Goal: Obtain resource: Download file/media

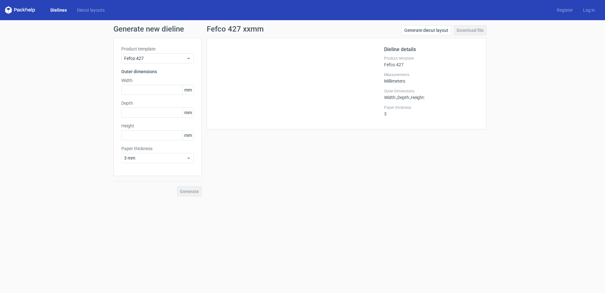
click at [63, 11] on link "Dielines" at bounding box center [58, 10] width 26 height 6
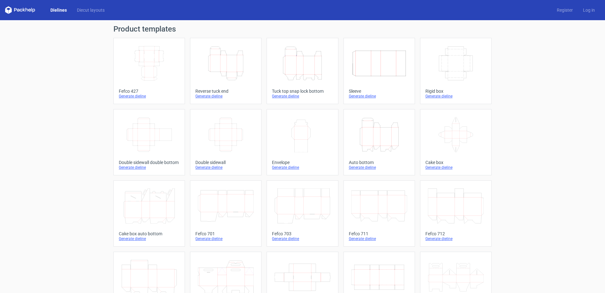
click at [293, 66] on icon "Height Depth Width" at bounding box center [302, 63] width 56 height 35
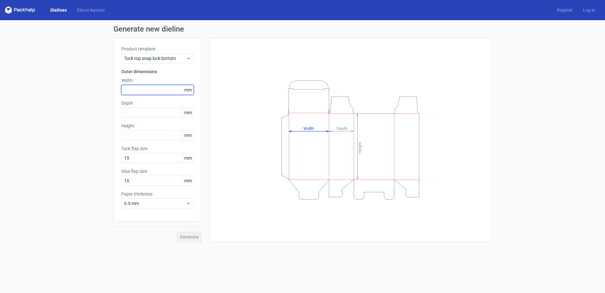
click at [139, 90] on input "text" at bounding box center [157, 90] width 72 height 10
click at [152, 137] on input "text" at bounding box center [157, 135] width 72 height 10
type input "119"
click at [139, 109] on input "text" at bounding box center [157, 112] width 72 height 10
type input "18"
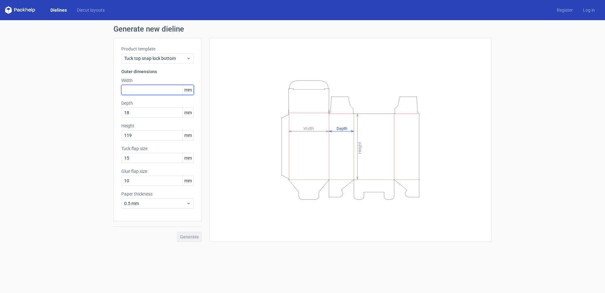
click at [143, 91] on input "text" at bounding box center [157, 90] width 72 height 10
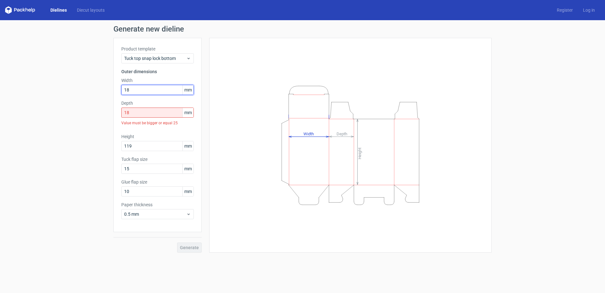
type input "18"
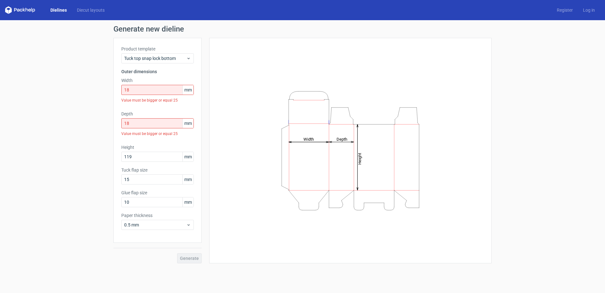
click at [249, 138] on div "Height Depth Width" at bounding box center [350, 150] width 266 height 209
click at [148, 180] on input "15" at bounding box center [157, 179] width 72 height 10
click at [144, 205] on input "10" at bounding box center [157, 202] width 72 height 10
click at [146, 223] on span "0.5 mm" at bounding box center [155, 224] width 62 height 6
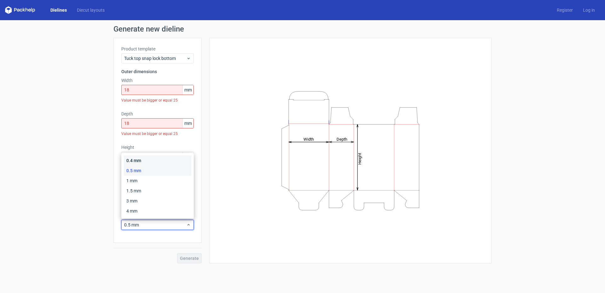
click at [136, 161] on div "0.4 mm" at bounding box center [157, 160] width 67 height 10
click at [154, 222] on span "0.4 mm" at bounding box center [155, 224] width 62 height 6
click at [139, 171] on div "0.5 mm" at bounding box center [157, 170] width 67 height 10
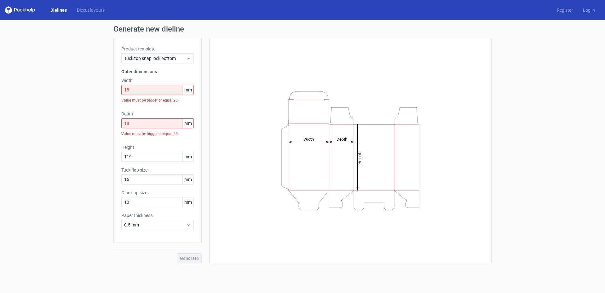
click at [239, 177] on div "Height Depth Width" at bounding box center [350, 150] width 266 height 209
click at [139, 89] on input "18" at bounding box center [157, 90] width 72 height 10
drag, startPoint x: 144, startPoint y: 156, endPoint x: 114, endPoint y: 151, distance: 30.6
click at [115, 155] on div "Product template Tuck top snap lock bottom Outer dimensions Width 18 mm Value m…" at bounding box center [157, 140] width 88 height 205
type input "90"
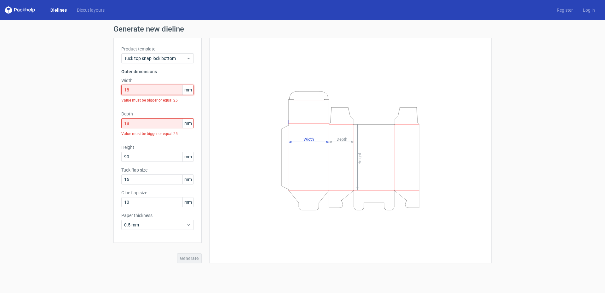
drag, startPoint x: 135, startPoint y: 89, endPoint x: 108, endPoint y: 88, distance: 26.5
click at [108, 88] on div "Generate new dieline Product template Tuck top snap lock bottom Outer dimension…" at bounding box center [302, 144] width 605 height 248
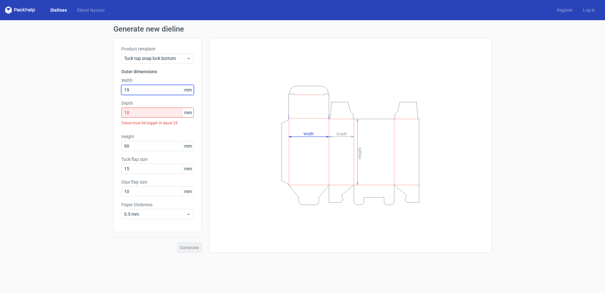
type input "19"
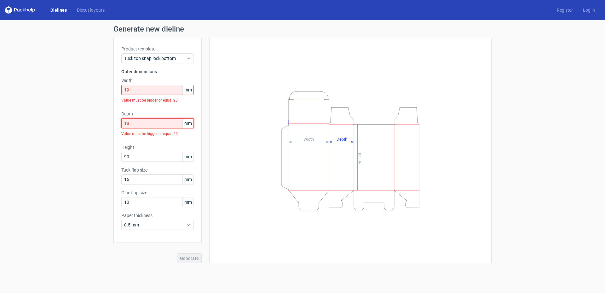
drag, startPoint x: 127, startPoint y: 113, endPoint x: 118, endPoint y: 112, distance: 9.0
click at [118, 112] on div "Product template Tuck top snap lock bottom Outer dimensions Width 19 mm Value m…" at bounding box center [157, 140] width 88 height 205
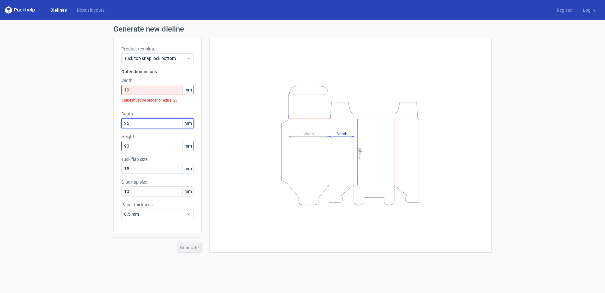
type input "25"
click at [141, 144] on input "90" at bounding box center [157, 146] width 72 height 10
click at [216, 145] on div "Height Depth Width" at bounding box center [350, 145] width 282 height 215
click at [171, 239] on div "Generate" at bounding box center [157, 242] width 88 height 20
click at [137, 90] on input "19" at bounding box center [157, 90] width 72 height 10
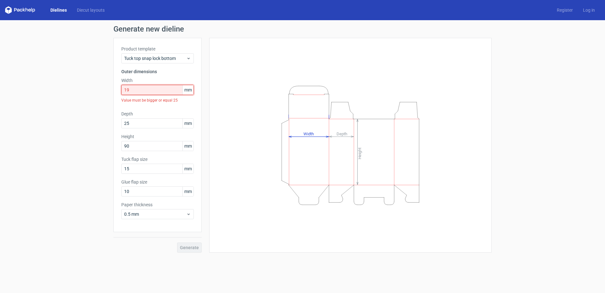
drag, startPoint x: 141, startPoint y: 88, endPoint x: 112, endPoint y: 88, distance: 28.4
click at [112, 88] on div "Generate new dieline Product template Tuck top snap lock bottom Outer dimension…" at bounding box center [302, 138] width 605 height 237
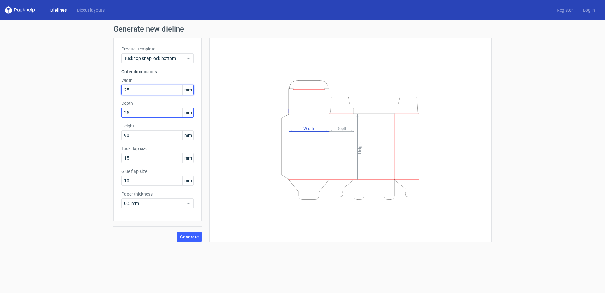
type input "25"
drag, startPoint x: 132, startPoint y: 111, endPoint x: 99, endPoint y: 105, distance: 33.7
click at [100, 106] on div "Generate new dieline Product template Tuck top snap lock bottom Outer dimension…" at bounding box center [302, 133] width 605 height 226
type input "41"
drag, startPoint x: 135, startPoint y: 89, endPoint x: 97, endPoint y: 81, distance: 38.7
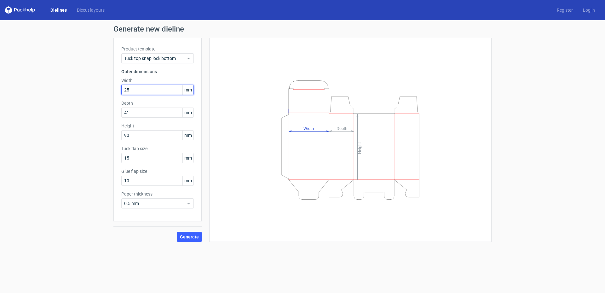
click at [109, 88] on div "Generate new dieline Product template Tuck top snap lock bottom Outer dimension…" at bounding box center [302, 133] width 605 height 226
type input "41"
drag, startPoint x: 136, startPoint y: 115, endPoint x: 106, endPoint y: 104, distance: 32.0
click at [109, 110] on div "Generate new dieline Product template Tuck top snap lock bottom Outer dimension…" at bounding box center [302, 133] width 605 height 226
type input "25"
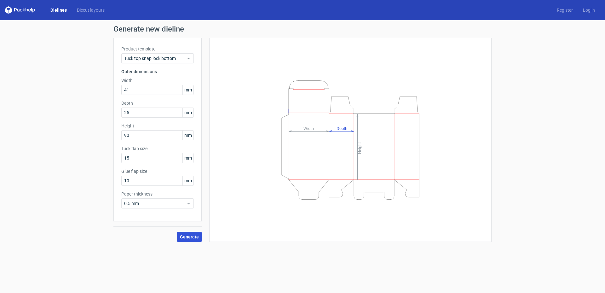
click at [185, 238] on span "Generate" at bounding box center [189, 236] width 19 height 4
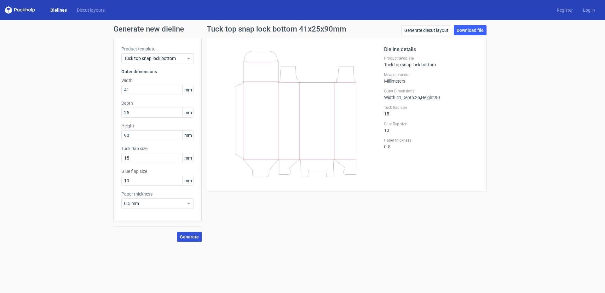
click at [183, 235] on span "Generate" at bounding box center [189, 236] width 19 height 4
click at [467, 27] on link "Download file" at bounding box center [470, 30] width 33 height 10
